Goal: Task Accomplishment & Management: Use online tool/utility

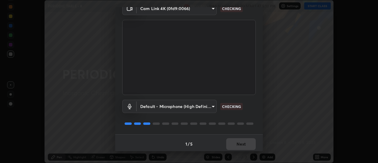
scroll to position [31, 0]
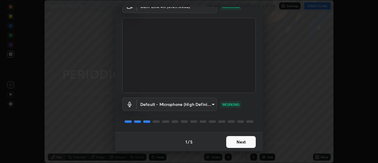
click at [247, 140] on button "Next" at bounding box center [241, 142] width 30 height 12
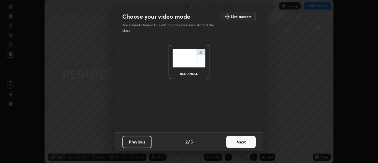
scroll to position [0, 0]
click at [248, 142] on button "Next" at bounding box center [241, 142] width 30 height 12
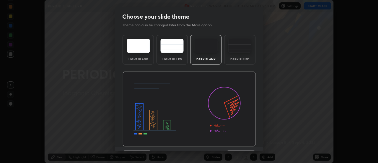
scroll to position [14, 0]
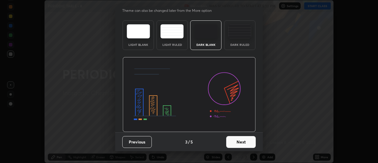
click at [251, 142] on button "Next" at bounding box center [241, 142] width 30 height 12
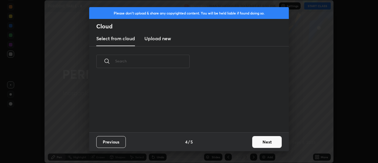
scroll to position [0, 0]
click at [260, 142] on button "Next" at bounding box center [267, 142] width 30 height 12
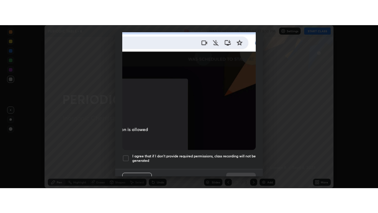
scroll to position [152, 0]
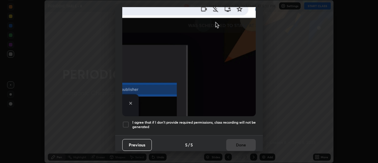
click at [126, 124] on div at bounding box center [125, 124] width 7 height 7
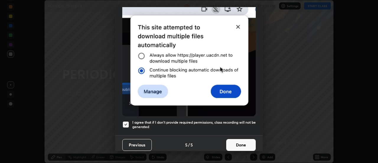
click at [240, 143] on button "Done" at bounding box center [241, 145] width 30 height 12
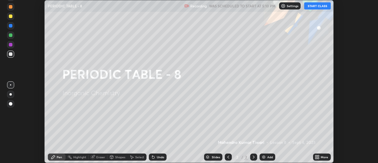
click at [322, 9] on button "START CLASS" at bounding box center [317, 5] width 27 height 7
click at [316, 155] on icon at bounding box center [316, 155] width 1 height 1
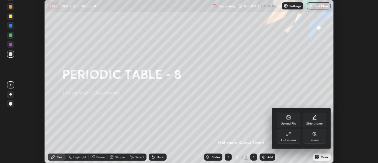
click at [293, 137] on div "Full screen" at bounding box center [289, 136] width 24 height 14
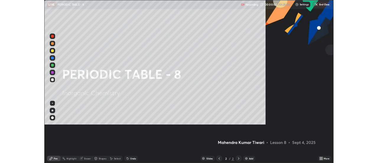
scroll to position [213, 378]
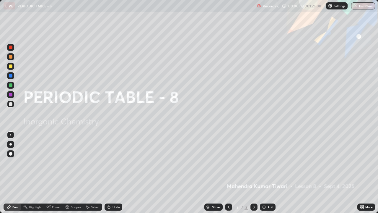
click at [269, 163] on div "Add" at bounding box center [268, 206] width 16 height 7
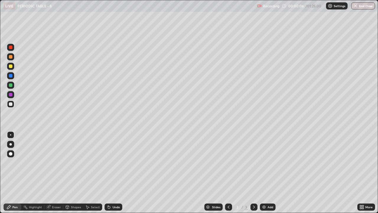
click at [10, 64] on div at bounding box center [11, 66] width 4 height 4
click at [11, 153] on div at bounding box center [11, 154] width 4 height 4
click at [365, 163] on div "More" at bounding box center [367, 206] width 18 height 7
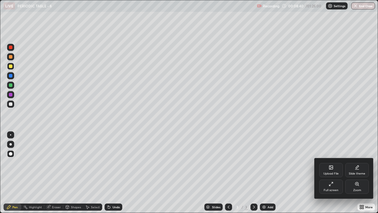
click at [339, 163] on div "Full screen" at bounding box center [331, 186] width 24 height 14
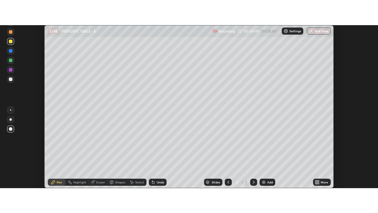
scroll to position [29383, 29168]
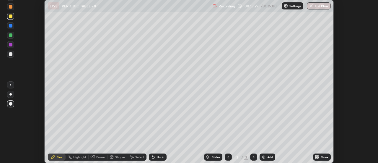
click at [316, 156] on icon at bounding box center [316, 155] width 1 height 1
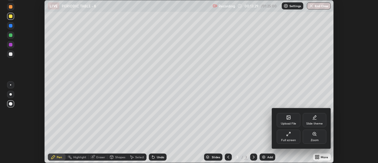
click at [290, 135] on icon at bounding box center [288, 133] width 5 height 5
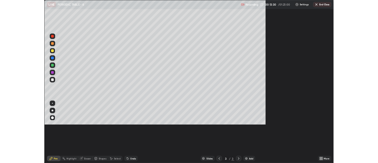
scroll to position [213, 378]
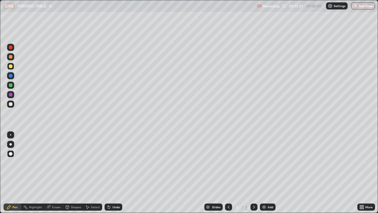
click at [266, 163] on div "Add" at bounding box center [268, 206] width 16 height 7
click at [12, 101] on div at bounding box center [10, 103] width 7 height 7
click at [364, 163] on icon at bounding box center [362, 205] width 1 height 1
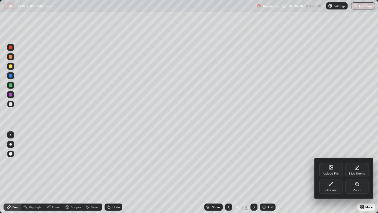
click at [324, 163] on div "Full screen" at bounding box center [331, 186] width 24 height 14
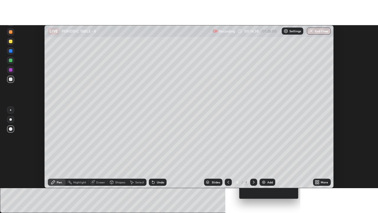
scroll to position [29383, 29168]
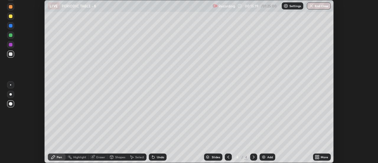
click at [9, 46] on div at bounding box center [11, 45] width 4 height 4
click at [110, 151] on div "Shapes" at bounding box center [118, 157] width 20 height 12
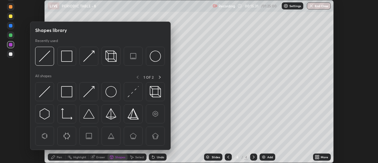
click at [25, 94] on div "Setting up your live class" at bounding box center [189, 81] width 378 height 163
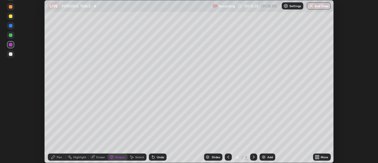
click at [52, 156] on icon at bounding box center [53, 157] width 5 height 5
click at [316, 156] on icon at bounding box center [316, 155] width 1 height 1
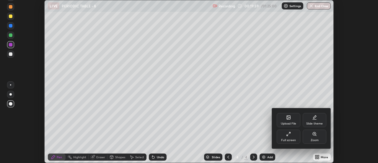
click at [288, 139] on div "Full screen" at bounding box center [288, 140] width 15 height 3
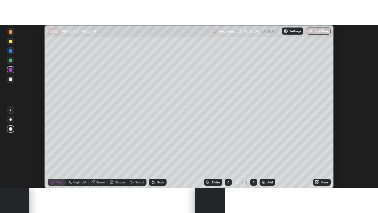
scroll to position [213, 378]
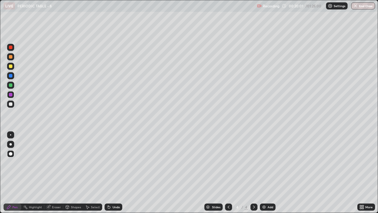
click at [263, 163] on img at bounding box center [264, 206] width 5 height 5
click at [85, 163] on div "Select" at bounding box center [92, 206] width 19 height 7
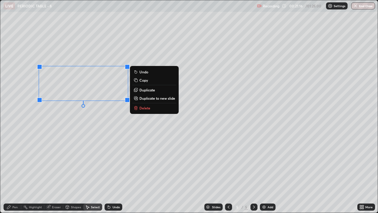
click at [138, 109] on button "Delete" at bounding box center [154, 107] width 44 height 7
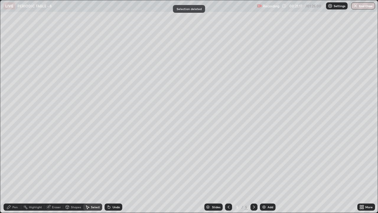
click at [13, 163] on div "Pen" at bounding box center [13, 206] width 18 height 7
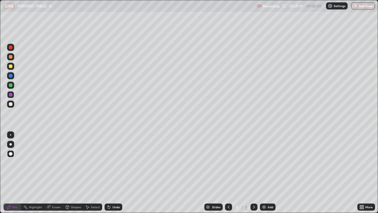
click at [9, 104] on div at bounding box center [11, 104] width 4 height 4
click at [9, 67] on div at bounding box center [11, 66] width 4 height 4
click at [12, 103] on div at bounding box center [11, 104] width 4 height 4
click at [8, 85] on div at bounding box center [10, 85] width 7 height 7
click at [33, 163] on div "Highlight" at bounding box center [35, 206] width 13 height 3
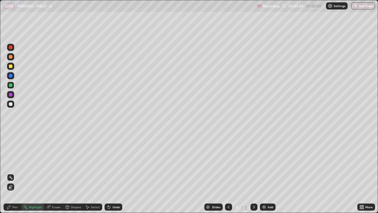
click at [50, 163] on icon at bounding box center [48, 207] width 4 height 4
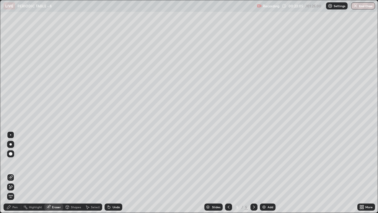
click at [12, 163] on div "Pen" at bounding box center [14, 206] width 5 height 3
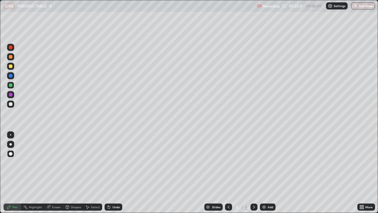
click at [95, 163] on div "Select" at bounding box center [92, 206] width 19 height 7
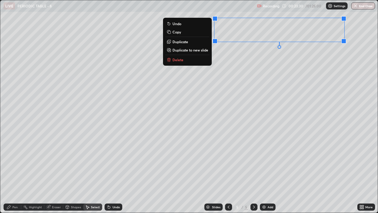
click at [287, 54] on div "0 ° Undo Copy Duplicate Duplicate to new slide Delete" at bounding box center [189, 106] width 378 height 212
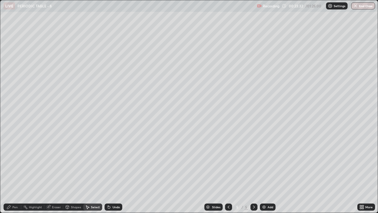
click at [15, 163] on div "Pen" at bounding box center [13, 206] width 18 height 7
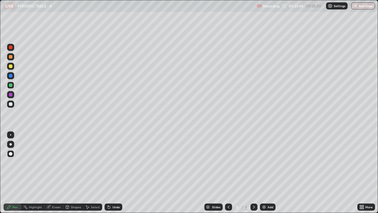
click at [10, 56] on div at bounding box center [11, 57] width 4 height 4
click at [229, 163] on icon at bounding box center [228, 206] width 5 height 5
click at [254, 163] on icon at bounding box center [254, 206] width 5 height 5
click at [270, 163] on div "Add" at bounding box center [271, 206] width 6 height 3
click at [97, 163] on div "Select" at bounding box center [95, 206] width 9 height 3
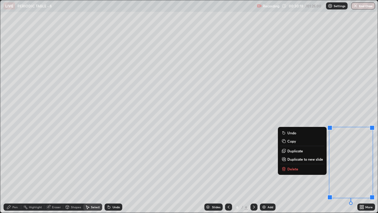
click at [293, 163] on button "Delete" at bounding box center [302, 168] width 44 height 7
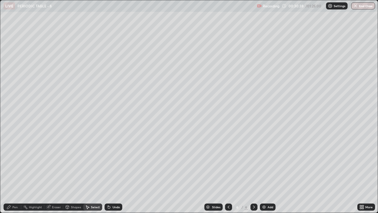
click at [16, 163] on div "Pen" at bounding box center [13, 206] width 18 height 7
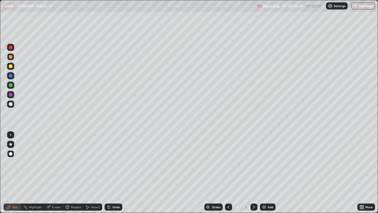
click at [10, 103] on div at bounding box center [11, 104] width 4 height 4
click at [94, 163] on div "Select" at bounding box center [95, 206] width 9 height 3
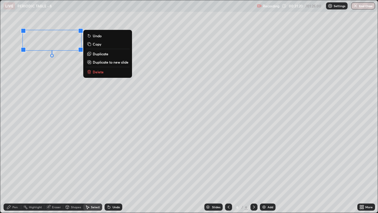
click at [97, 71] on p "Delete" at bounding box center [98, 71] width 11 height 5
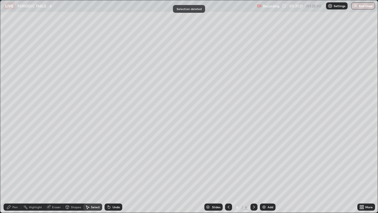
click at [15, 163] on div "Pen" at bounding box center [14, 206] width 5 height 3
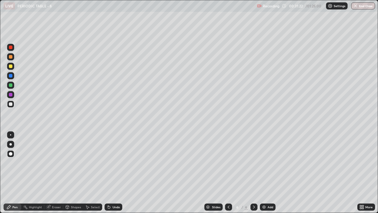
click at [10, 68] on div at bounding box center [11, 66] width 4 height 4
click at [9, 104] on div at bounding box center [11, 104] width 4 height 4
click at [59, 163] on div "Eraser" at bounding box center [56, 206] width 9 height 3
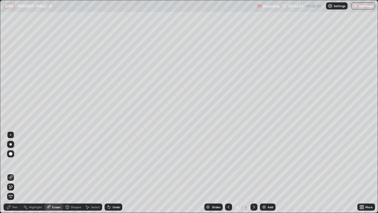
click at [14, 163] on div "Pen" at bounding box center [14, 206] width 5 height 3
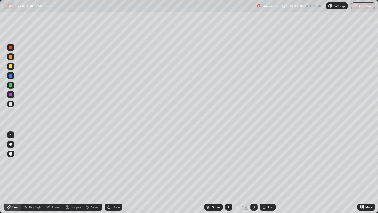
click at [10, 83] on div at bounding box center [10, 85] width 7 height 7
click at [87, 163] on icon at bounding box center [87, 206] width 5 height 5
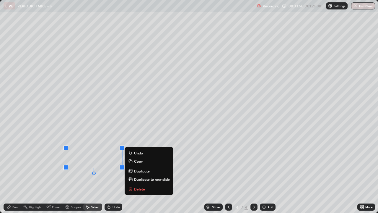
click at [133, 163] on icon at bounding box center [130, 188] width 5 height 5
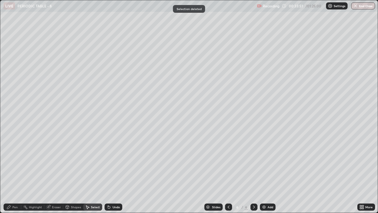
click at [14, 163] on div "Pen" at bounding box center [13, 206] width 18 height 7
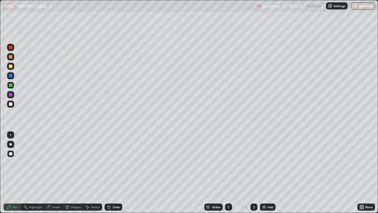
click at [9, 100] on div at bounding box center [10, 103] width 7 height 7
click at [75, 163] on div "Shapes" at bounding box center [76, 206] width 10 height 3
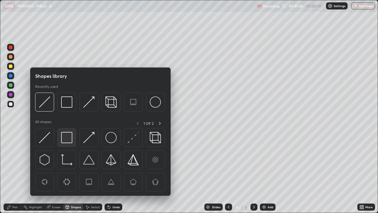
click at [68, 139] on img at bounding box center [66, 137] width 11 height 11
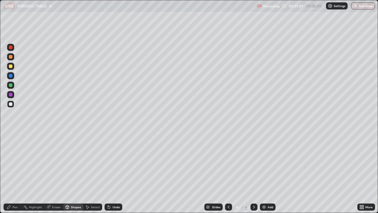
click at [11, 57] on div at bounding box center [11, 57] width 4 height 4
click at [14, 163] on div "Pen" at bounding box center [14, 206] width 5 height 3
click at [266, 163] on img at bounding box center [264, 206] width 5 height 5
click at [10, 105] on div at bounding box center [11, 104] width 4 height 4
click at [12, 103] on div at bounding box center [11, 104] width 4 height 4
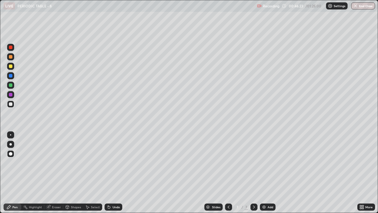
click at [11, 103] on div at bounding box center [11, 104] width 4 height 4
click at [10, 85] on div at bounding box center [11, 85] width 4 height 4
click at [11, 103] on div at bounding box center [11, 104] width 4 height 4
click at [7, 85] on div at bounding box center [10, 85] width 7 height 7
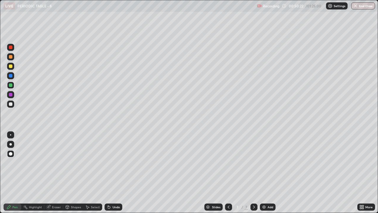
click at [269, 163] on div "Add" at bounding box center [271, 206] width 6 height 3
click at [226, 163] on icon at bounding box center [228, 206] width 5 height 5
click at [255, 163] on div at bounding box center [254, 206] width 7 height 7
click at [10, 105] on div at bounding box center [11, 104] width 4 height 4
click at [13, 163] on div "Pen" at bounding box center [13, 206] width 18 height 7
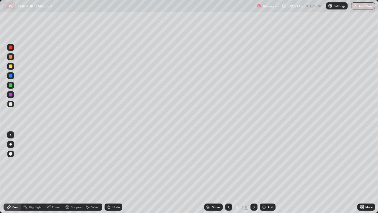
click at [10, 94] on div at bounding box center [11, 95] width 4 height 4
click at [10, 64] on div at bounding box center [11, 66] width 4 height 4
click at [67, 163] on icon at bounding box center [67, 208] width 0 height 2
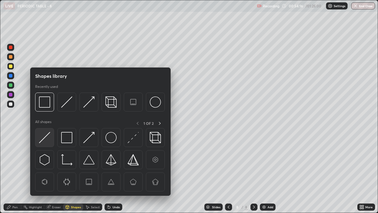
click at [51, 138] on div at bounding box center [44, 137] width 19 height 19
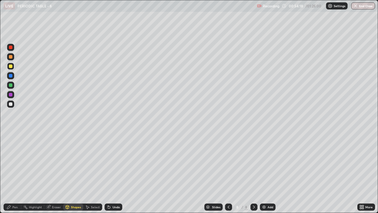
click at [13, 163] on div "Pen" at bounding box center [14, 206] width 5 height 3
click at [228, 163] on icon at bounding box center [228, 206] width 5 height 5
click at [227, 163] on div at bounding box center [228, 206] width 7 height 7
click at [229, 163] on div at bounding box center [228, 207] width 7 height 12
click at [256, 163] on div at bounding box center [254, 206] width 7 height 7
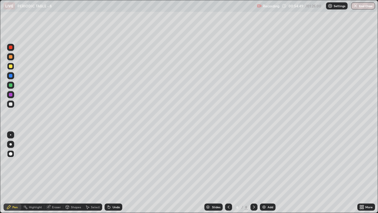
click at [253, 163] on icon at bounding box center [254, 206] width 5 height 5
click at [254, 163] on div at bounding box center [254, 207] width 7 height 12
click at [8, 105] on div at bounding box center [10, 103] width 7 height 7
click at [12, 83] on div at bounding box center [10, 85] width 7 height 7
click at [10, 106] on div at bounding box center [10, 103] width 7 height 7
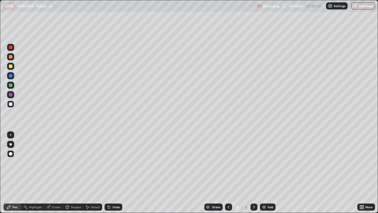
click at [11, 66] on div at bounding box center [11, 66] width 4 height 4
click at [267, 163] on div "Add" at bounding box center [268, 206] width 16 height 7
click at [225, 163] on div at bounding box center [228, 206] width 7 height 7
click at [254, 163] on icon at bounding box center [254, 206] width 5 height 5
click at [73, 163] on div "Shapes" at bounding box center [76, 206] width 10 height 3
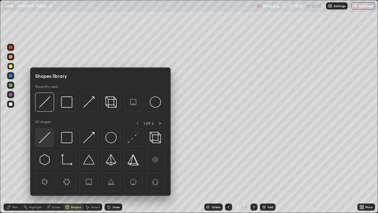
click at [54, 136] on div at bounding box center [44, 137] width 19 height 19
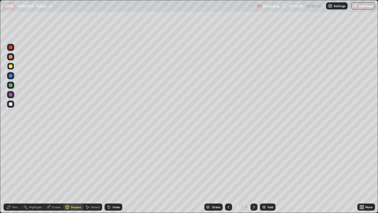
click at [10, 163] on icon at bounding box center [9, 206] width 5 height 5
click at [56, 163] on div "Eraser" at bounding box center [53, 206] width 19 height 7
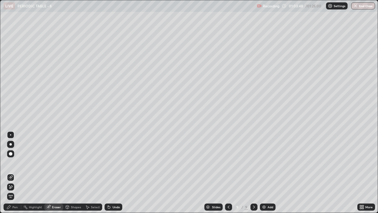
click at [17, 163] on div "Pen" at bounding box center [13, 206] width 18 height 7
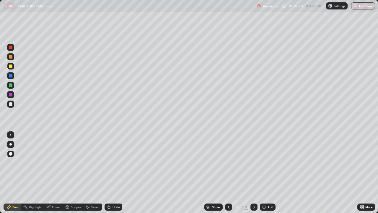
click at [11, 103] on div at bounding box center [11, 104] width 4 height 4
click at [92, 163] on div "Select" at bounding box center [95, 206] width 9 height 3
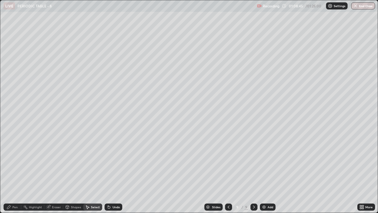
click at [25, 47] on div "0 ° Undo Copy Duplicate Duplicate to new slide Delete" at bounding box center [189, 106] width 378 height 212
click at [13, 163] on div "Pen" at bounding box center [13, 206] width 18 height 7
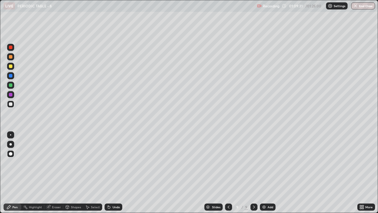
click at [10, 82] on div at bounding box center [10, 85] width 7 height 7
click at [9, 105] on div at bounding box center [11, 104] width 4 height 4
click at [112, 163] on div "Undo" at bounding box center [114, 206] width 18 height 7
click at [110, 163] on div "Undo" at bounding box center [114, 206] width 18 height 7
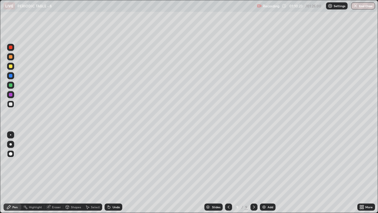
click at [112, 163] on div "Undo" at bounding box center [114, 206] width 18 height 7
click at [10, 56] on div at bounding box center [11, 57] width 4 height 4
click at [91, 163] on div "Select" at bounding box center [95, 206] width 9 height 3
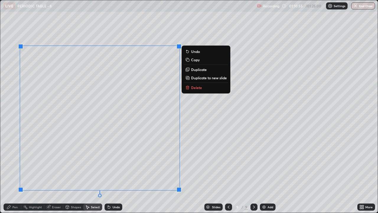
click at [226, 106] on div "0 ° Undo Copy Duplicate Duplicate to new slide Delete" at bounding box center [189, 106] width 378 height 212
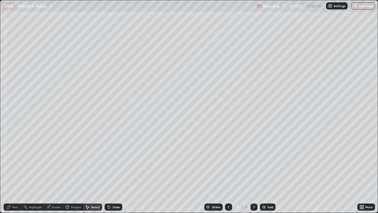
click at [14, 163] on div "Pen" at bounding box center [14, 206] width 5 height 3
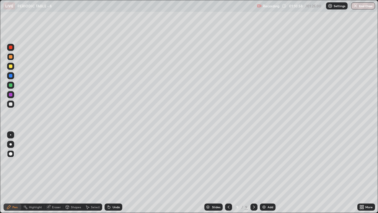
click at [12, 107] on div at bounding box center [10, 103] width 7 height 7
click at [9, 83] on div at bounding box center [10, 85] width 7 height 7
click at [10, 144] on div at bounding box center [10, 144] width 2 height 2
click at [90, 163] on div "Select" at bounding box center [92, 206] width 19 height 7
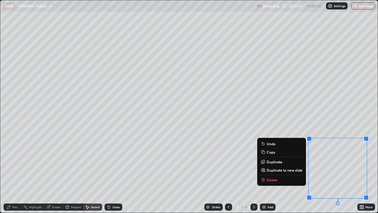
click at [298, 163] on div "0 ° Undo Copy Duplicate Duplicate to new slide Delete" at bounding box center [189, 106] width 378 height 212
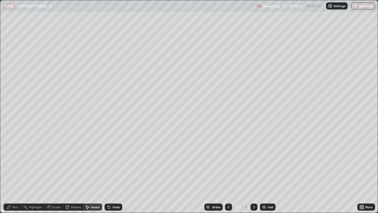
click at [10, 163] on icon at bounding box center [9, 206] width 5 height 5
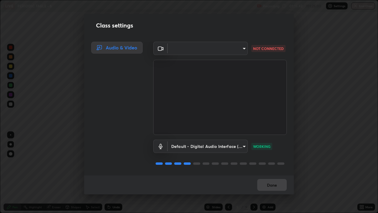
click at [240, 51] on body "Erase all LIVE PERIODIC TABLE - 8 Recording 01:15:42 / 01:25:00 Settings End Cl…" at bounding box center [189, 106] width 378 height 213
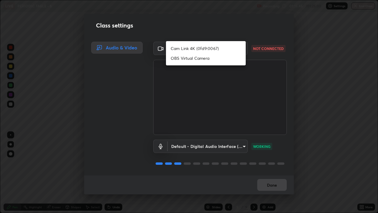
click at [226, 50] on li "Cam Link 4K (0fd9:0067)" at bounding box center [206, 48] width 80 height 10
type input "f36bd78cb53fd411c11f34d5902f1f58545e4fd5ca680c9c6b33d305fcf3e19e"
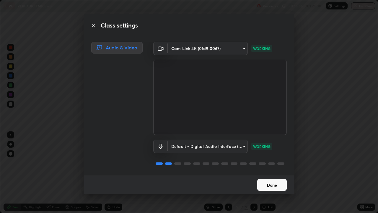
click at [277, 163] on button "Done" at bounding box center [272, 185] width 30 height 12
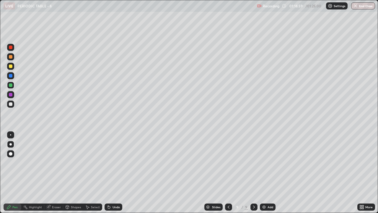
click at [268, 163] on div "Add" at bounding box center [271, 206] width 6 height 3
click at [226, 163] on icon at bounding box center [228, 206] width 5 height 5
click at [256, 163] on div at bounding box center [254, 206] width 7 height 7
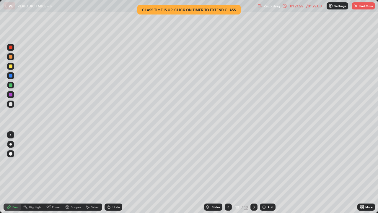
click at [360, 7] on button "End Class" at bounding box center [363, 5] width 23 height 7
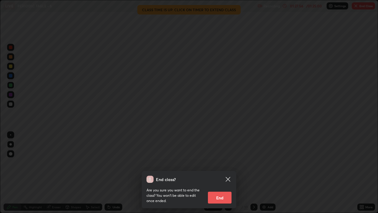
click at [222, 163] on button "End" at bounding box center [220, 197] width 24 height 12
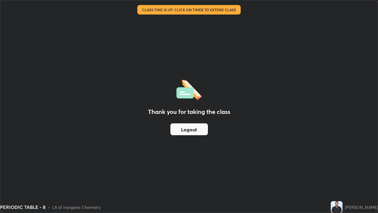
click at [190, 127] on button "Logout" at bounding box center [189, 129] width 38 height 12
click at [189, 129] on button "Logout" at bounding box center [189, 129] width 38 height 12
click at [190, 129] on button "Logout" at bounding box center [189, 129] width 38 height 12
click at [191, 128] on button "Logout" at bounding box center [189, 129] width 38 height 12
click at [192, 128] on button "Logout" at bounding box center [189, 129] width 38 height 12
